Goal: Navigation & Orientation: Find specific page/section

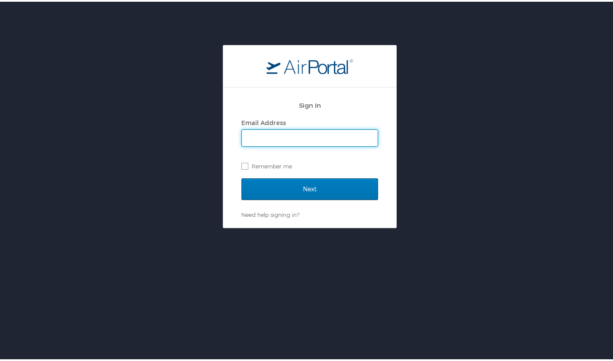
click at [281, 138] on input "Email Address" at bounding box center [310, 136] width 136 height 16
type input "eileen@exclusive-escapes.com"
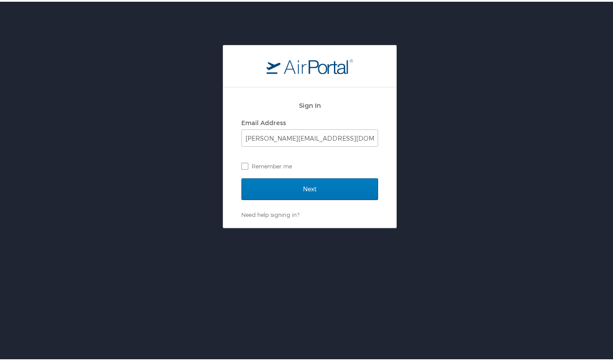
click at [283, 205] on div "Next" at bounding box center [309, 192] width 137 height 32
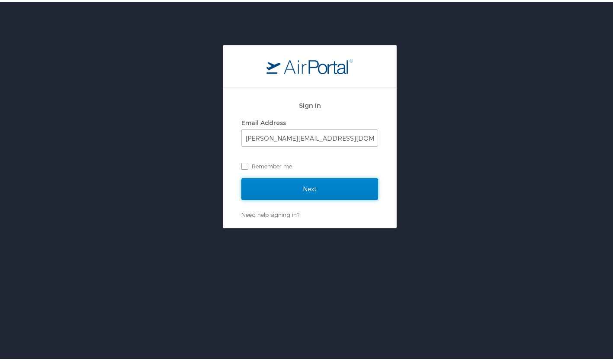
click at [279, 194] on input "Next" at bounding box center [309, 187] width 137 height 22
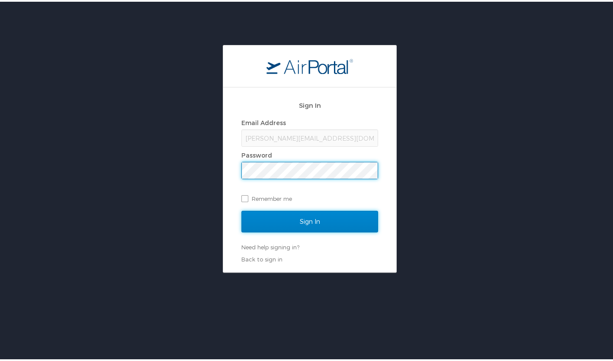
click at [296, 215] on input "Sign In" at bounding box center [309, 220] width 137 height 22
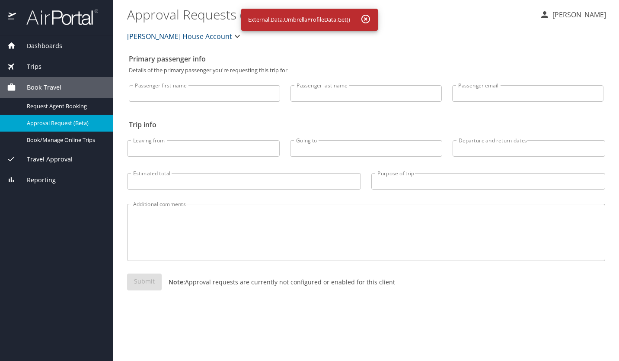
click at [43, 45] on span "Dashboards" at bounding box center [39, 46] width 46 height 10
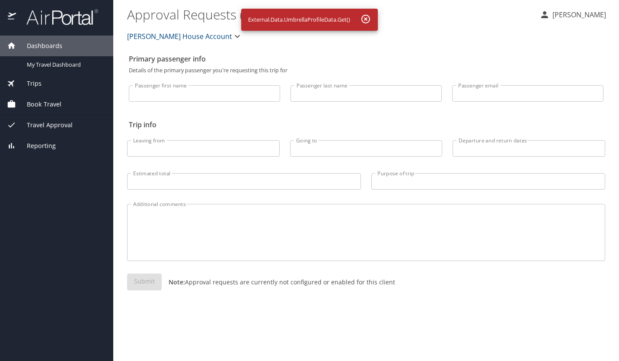
click at [48, 20] on img at bounding box center [57, 17] width 81 height 17
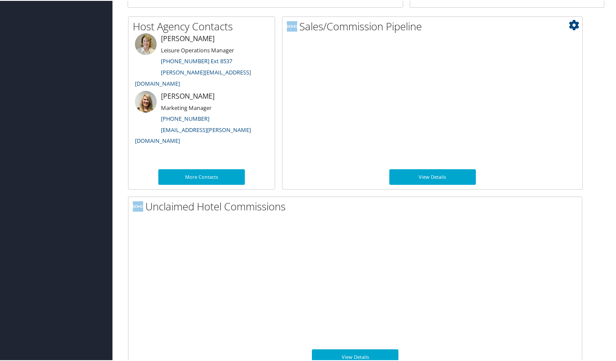
scroll to position [446, 0]
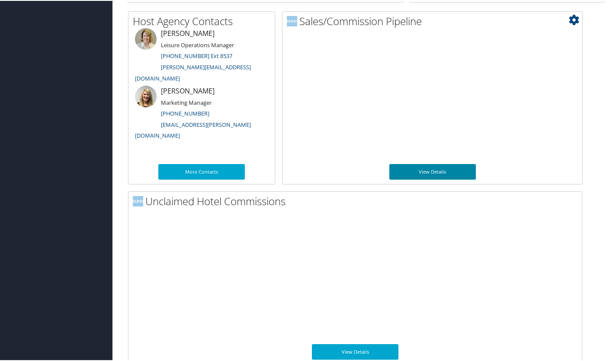
click at [434, 170] on link "View Details" at bounding box center [432, 171] width 87 height 16
